Goal: Obtain resource: Download file/media

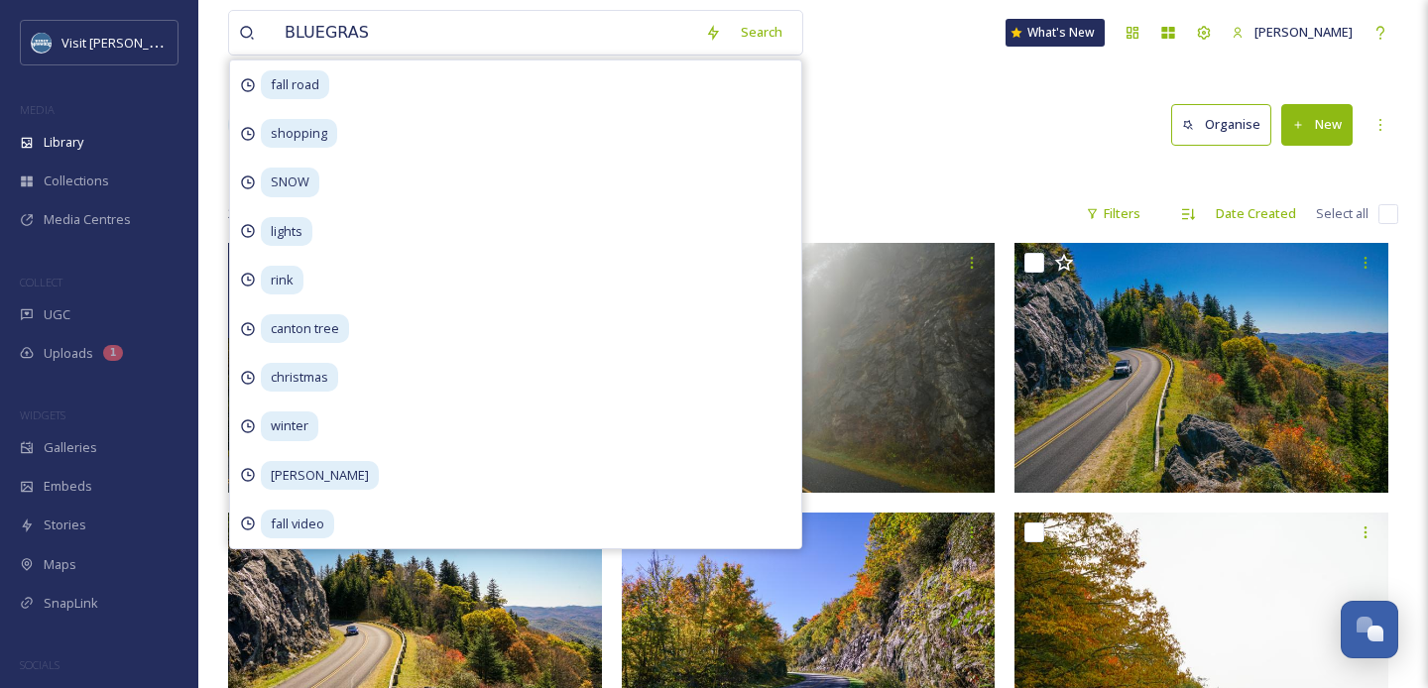
type input "BLUEGRASS"
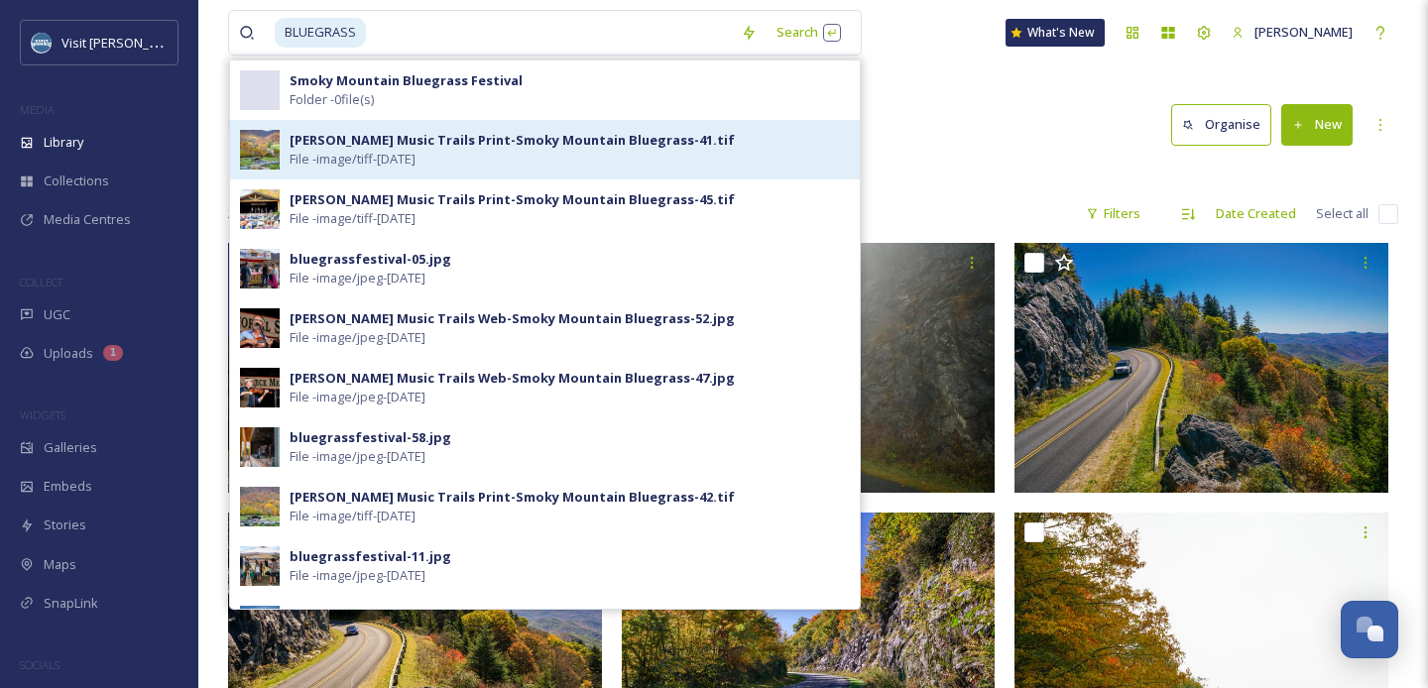
click at [480, 157] on div "[PERSON_NAME] Music Trails Print-Smoky Mountain Bluegrass-41.tif File - image/t…" at bounding box center [570, 150] width 560 height 38
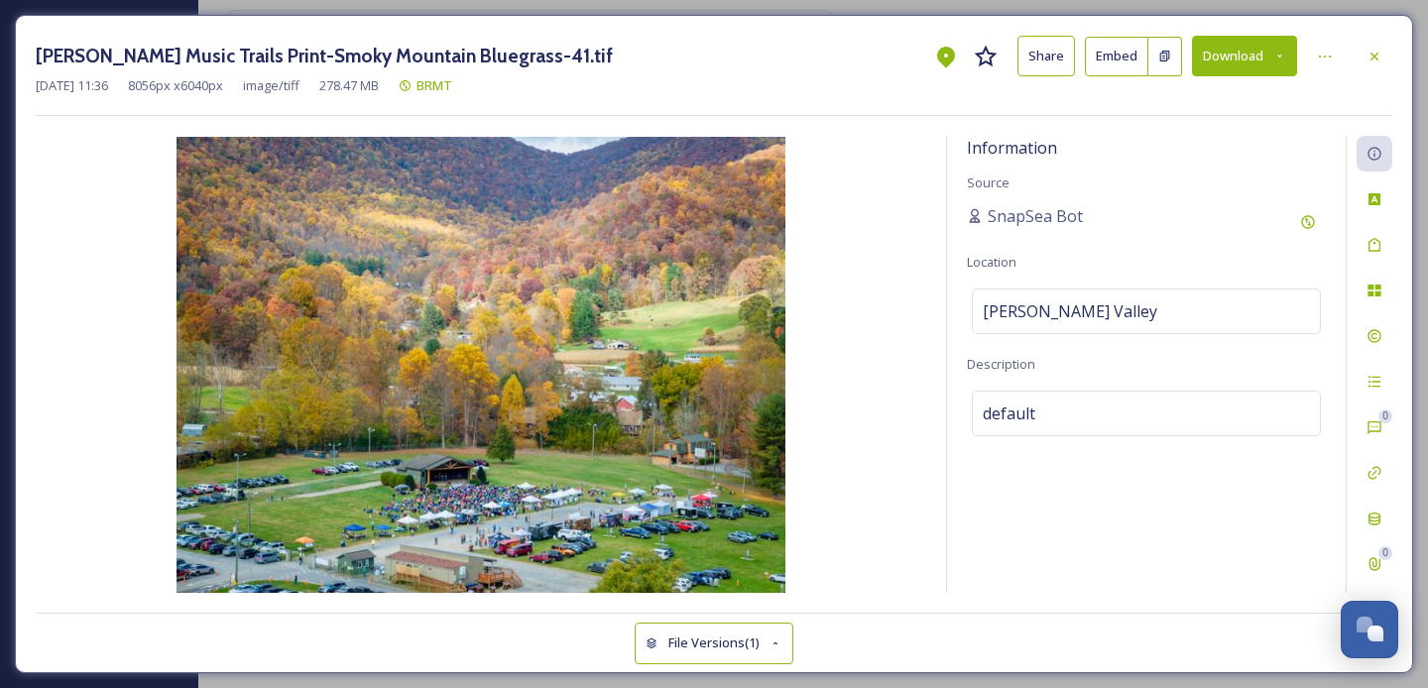
click at [1397, 46] on div "[PERSON_NAME] Music Trails Print-Smoky Mountain Bluegrass-41.tif Share Embed Do…" at bounding box center [714, 344] width 1398 height 658
click at [1372, 59] on icon at bounding box center [1374, 57] width 16 height 16
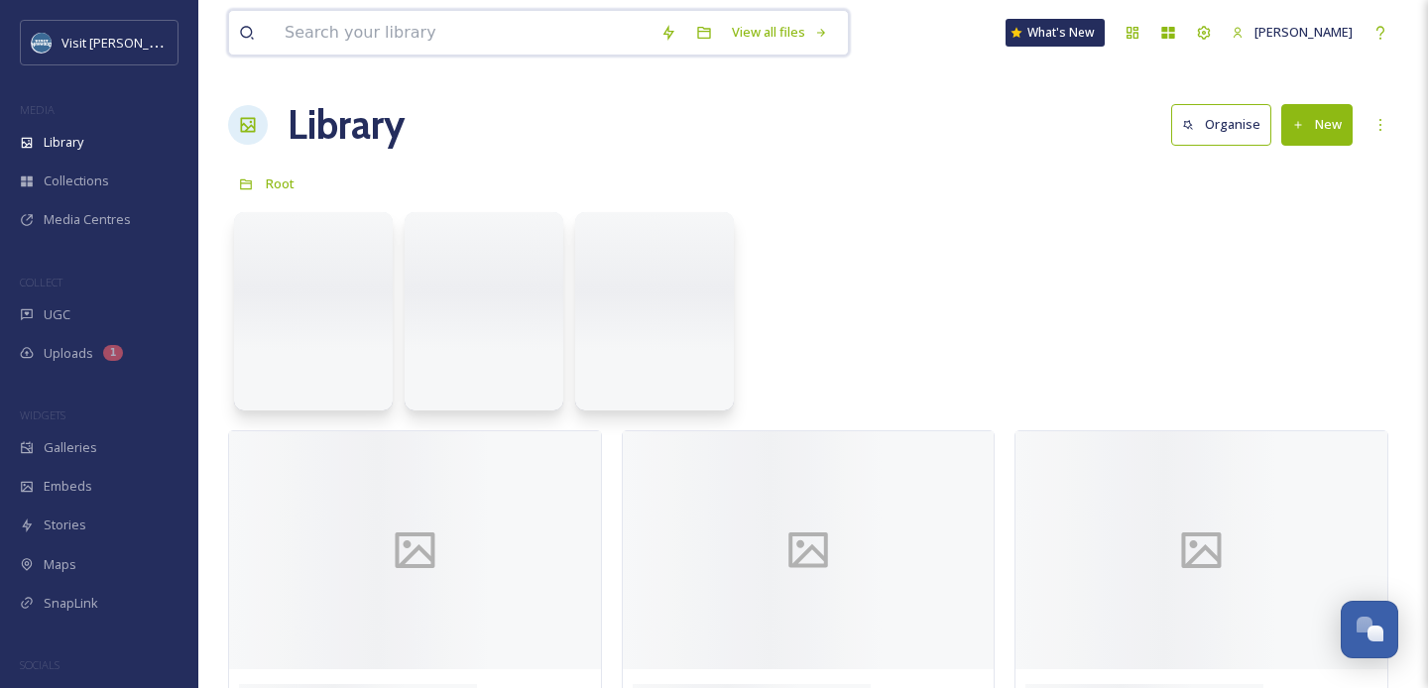
click at [515, 36] on input at bounding box center [463, 33] width 376 height 44
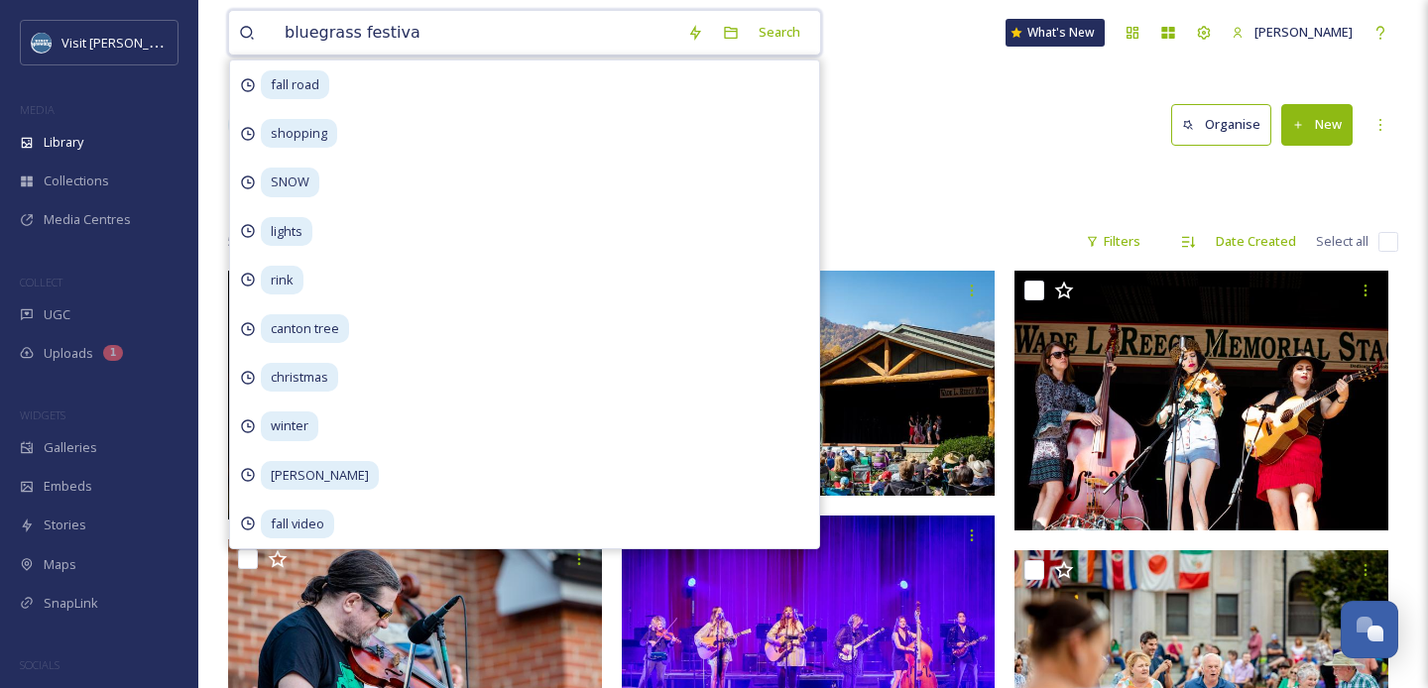
type input "bluegrass festival"
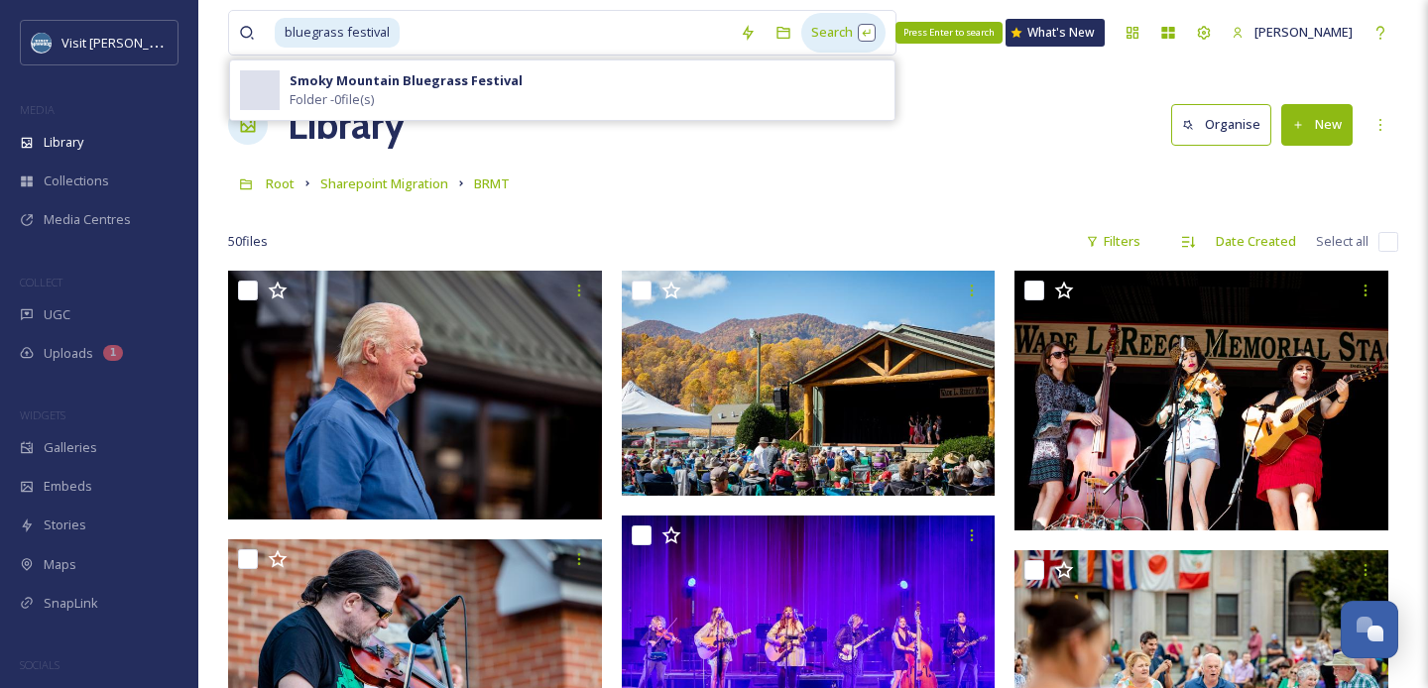
click at [810, 31] on div "Search Press Enter to search" at bounding box center [843, 32] width 84 height 39
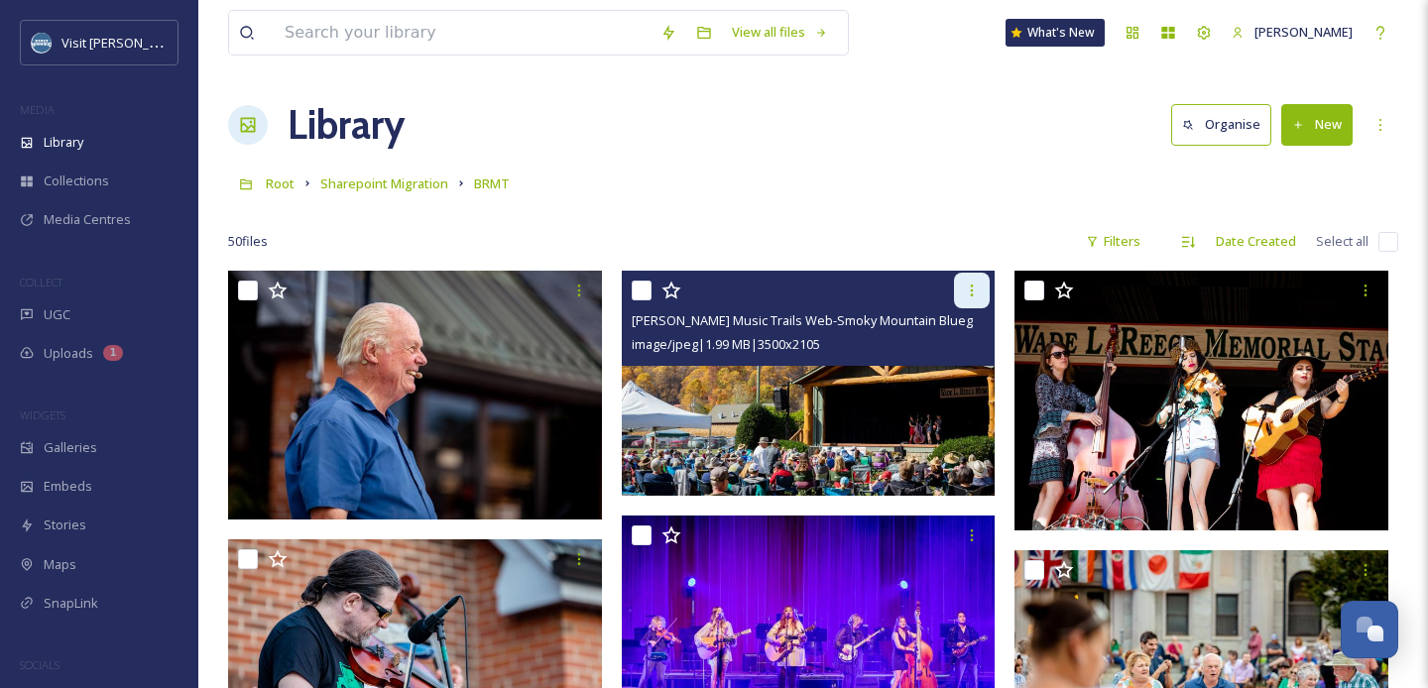
click at [983, 283] on div at bounding box center [972, 291] width 36 height 36
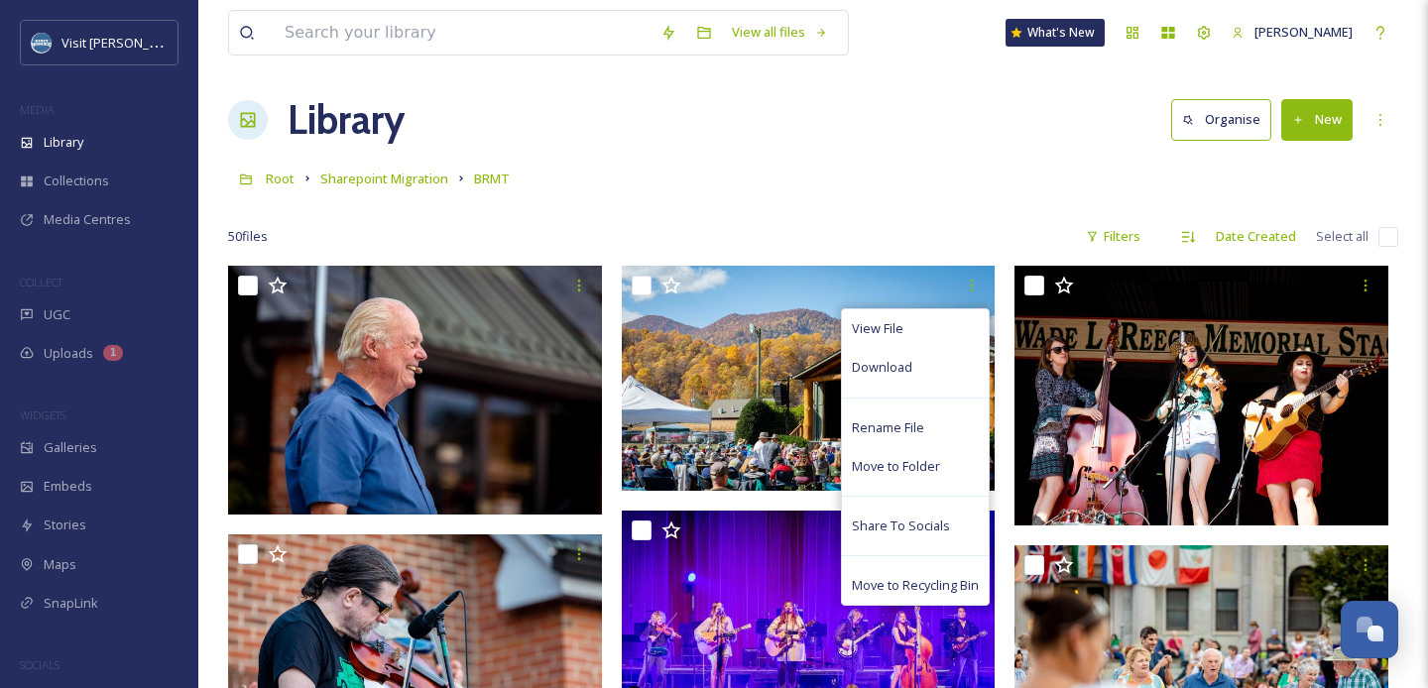
click at [909, 195] on div "Root Sharepoint Migration BRMT" at bounding box center [813, 179] width 1170 height 38
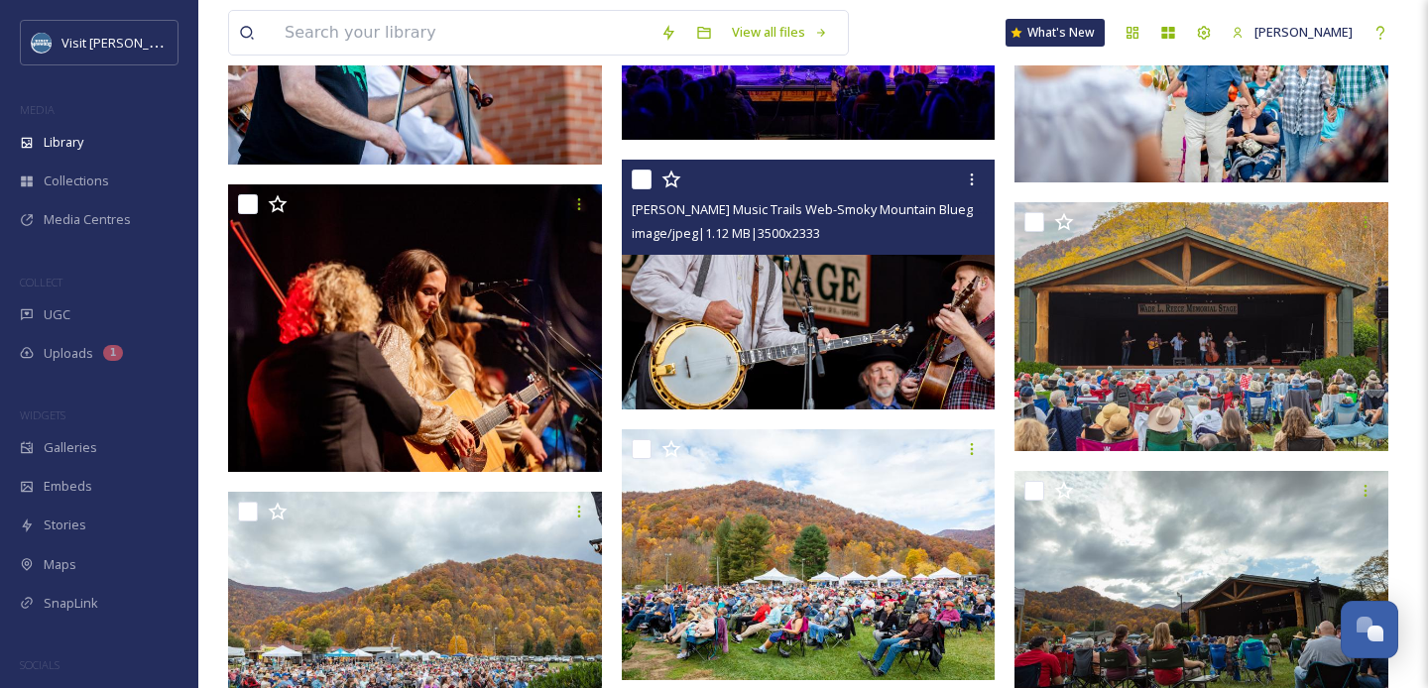
scroll to position [698, 0]
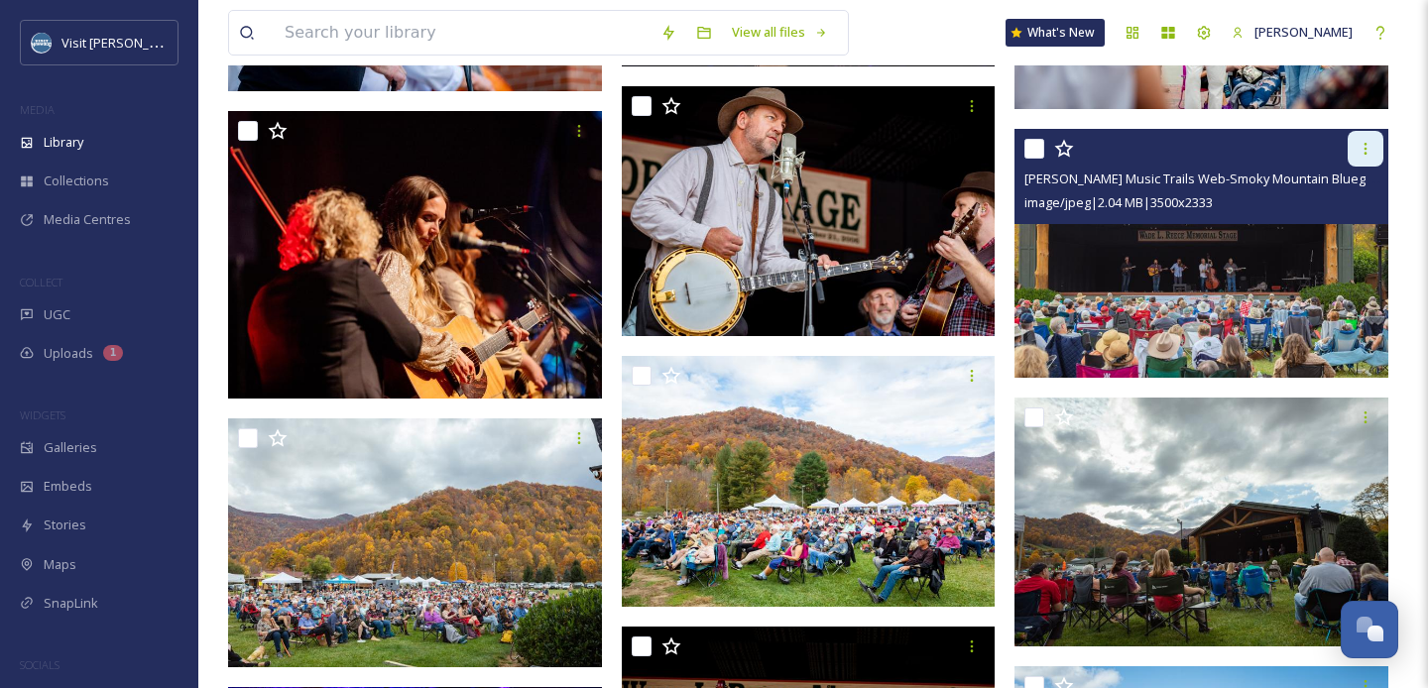
click at [1357, 151] on icon at bounding box center [1365, 149] width 16 height 16
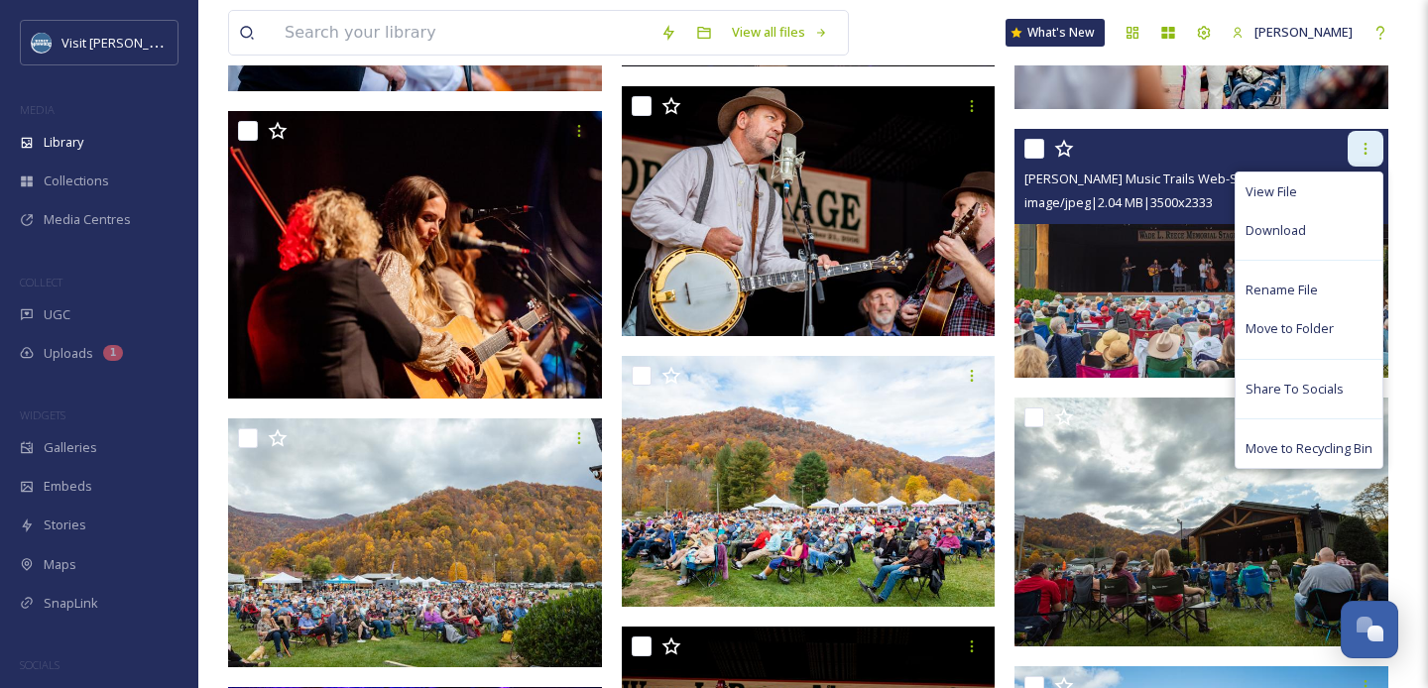
click at [1357, 151] on icon at bounding box center [1365, 149] width 16 height 16
click at [1377, 152] on div at bounding box center [1366, 149] width 36 height 36
click at [1292, 234] on span "Download" at bounding box center [1275, 230] width 60 height 19
